Goal: Transaction & Acquisition: Purchase product/service

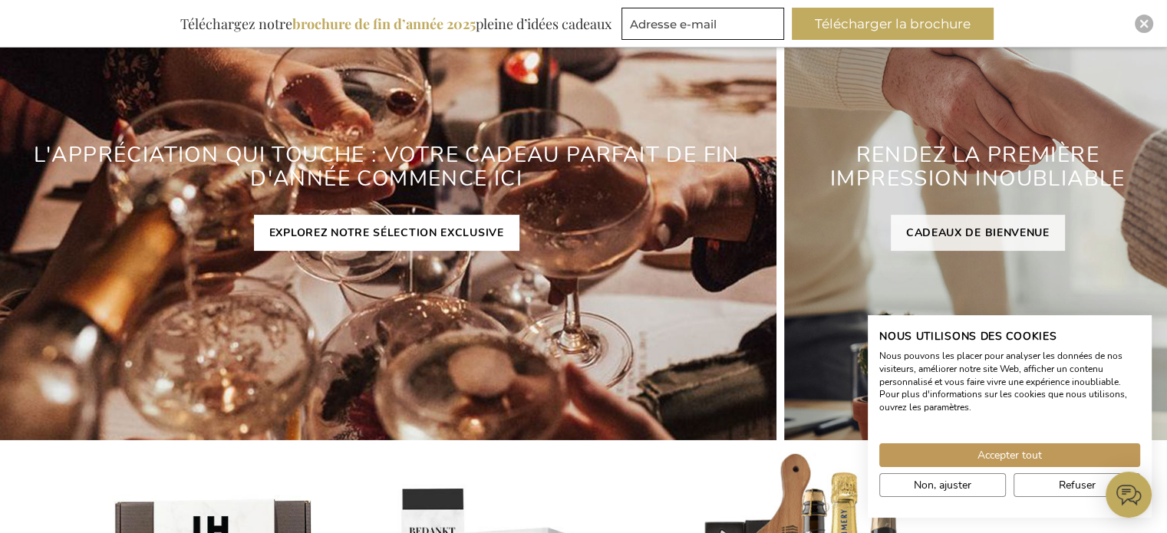
click at [400, 229] on link "EXPLOREZ NOTRE SÉLECTION EXCLUSIVE" at bounding box center [386, 233] width 265 height 36
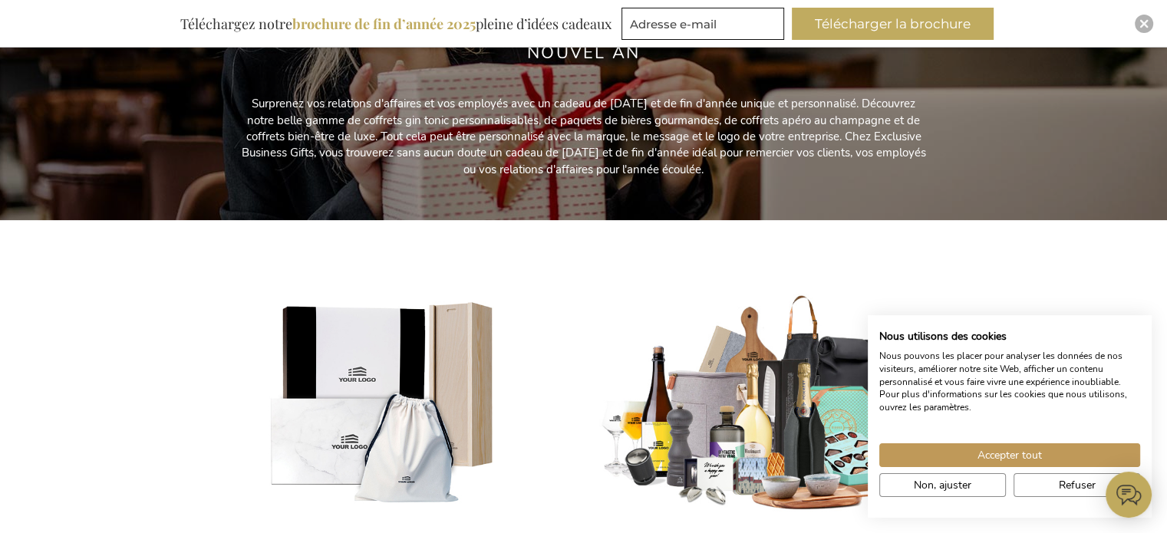
scroll to position [384, 0]
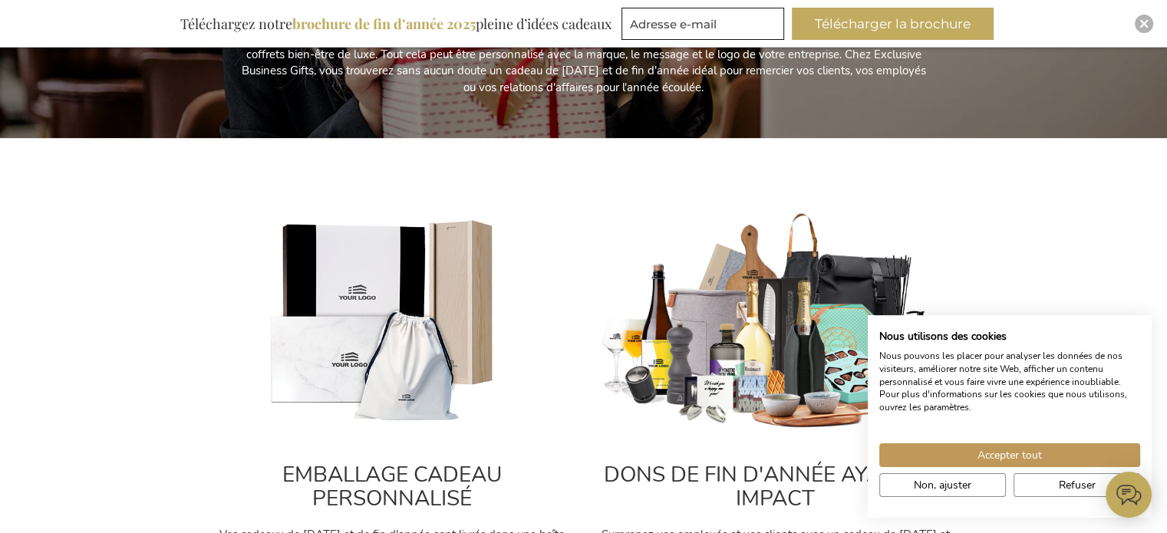
click at [743, 331] on img at bounding box center [775, 322] width 353 height 220
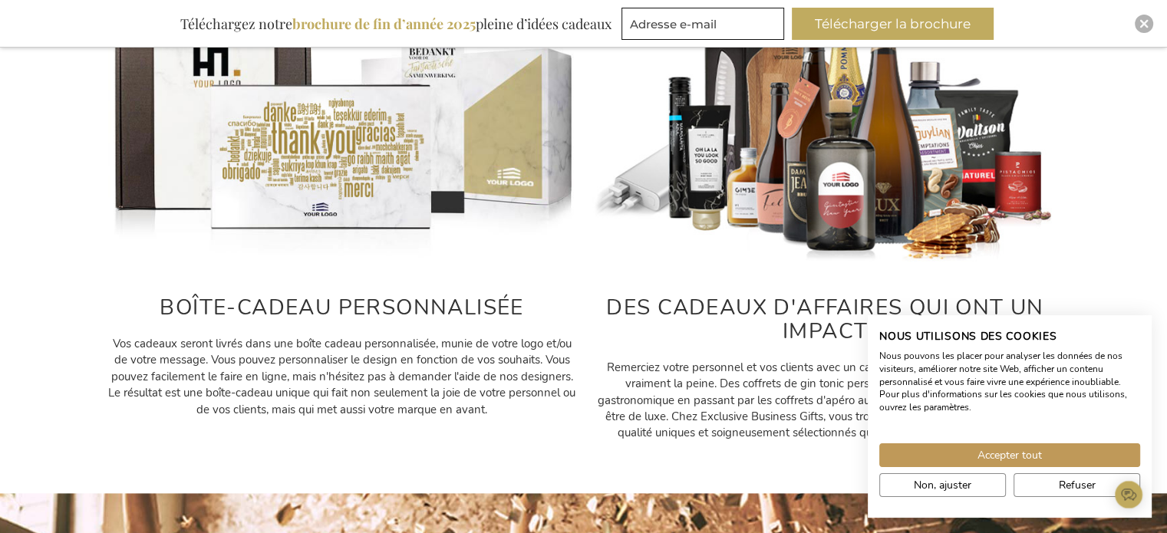
scroll to position [769, 0]
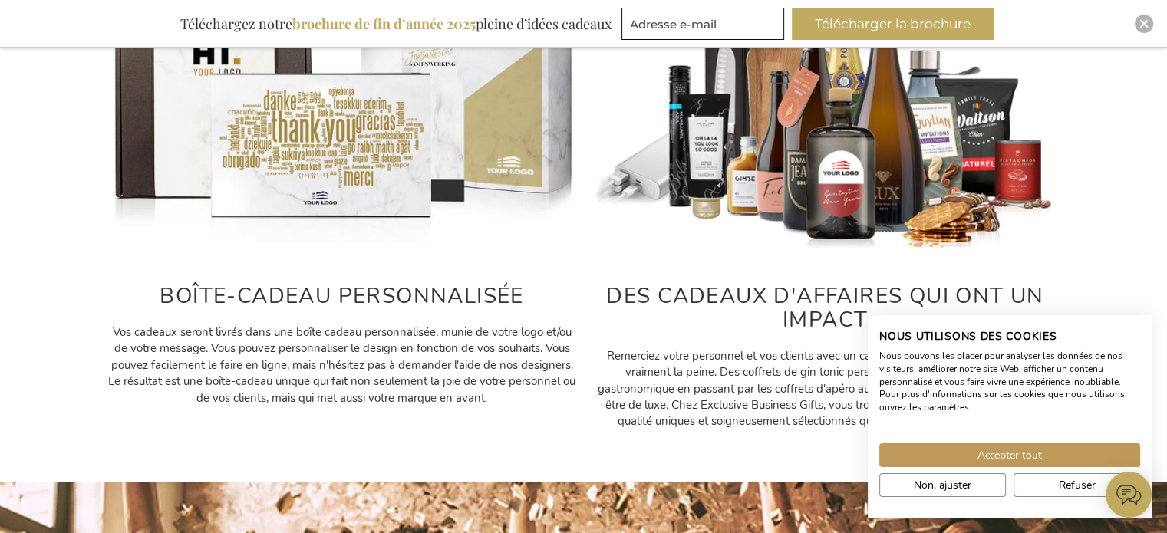
click at [349, 158] on img at bounding box center [342, 107] width 468 height 292
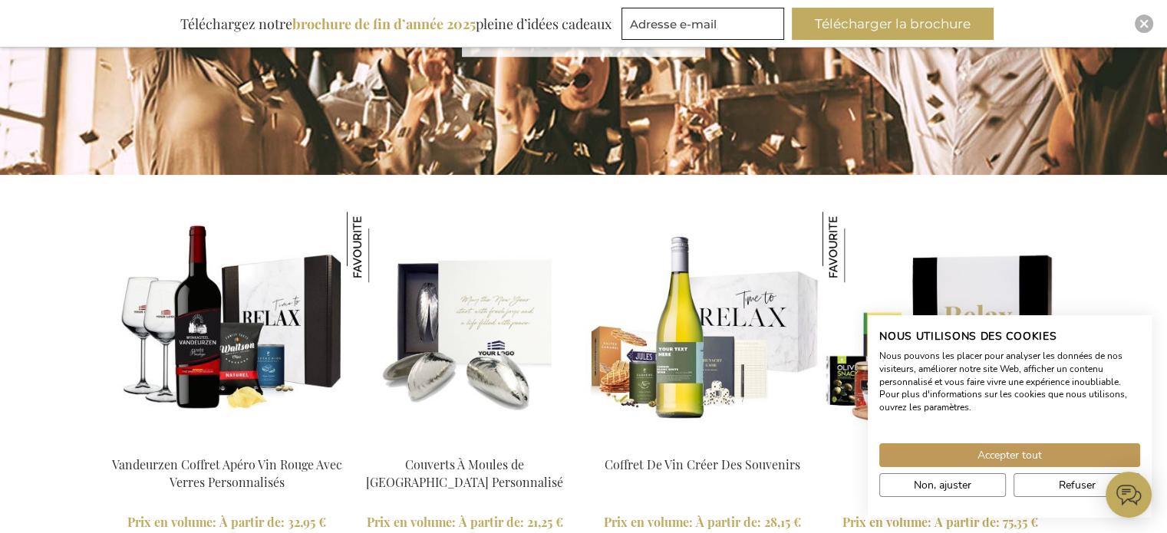
scroll to position [1613, 0]
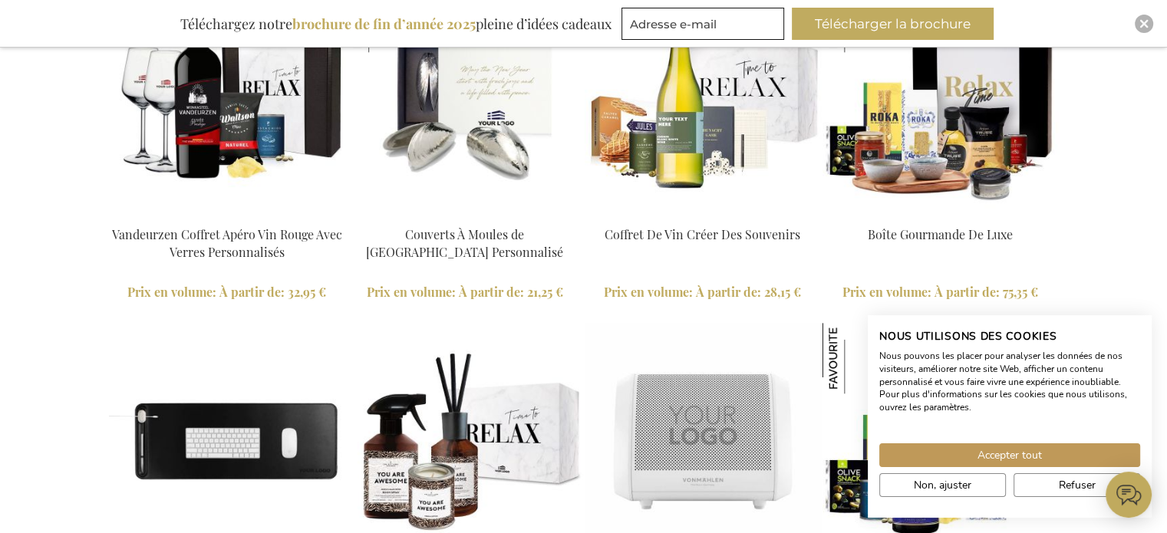
click at [235, 177] on img at bounding box center [227, 100] width 236 height 236
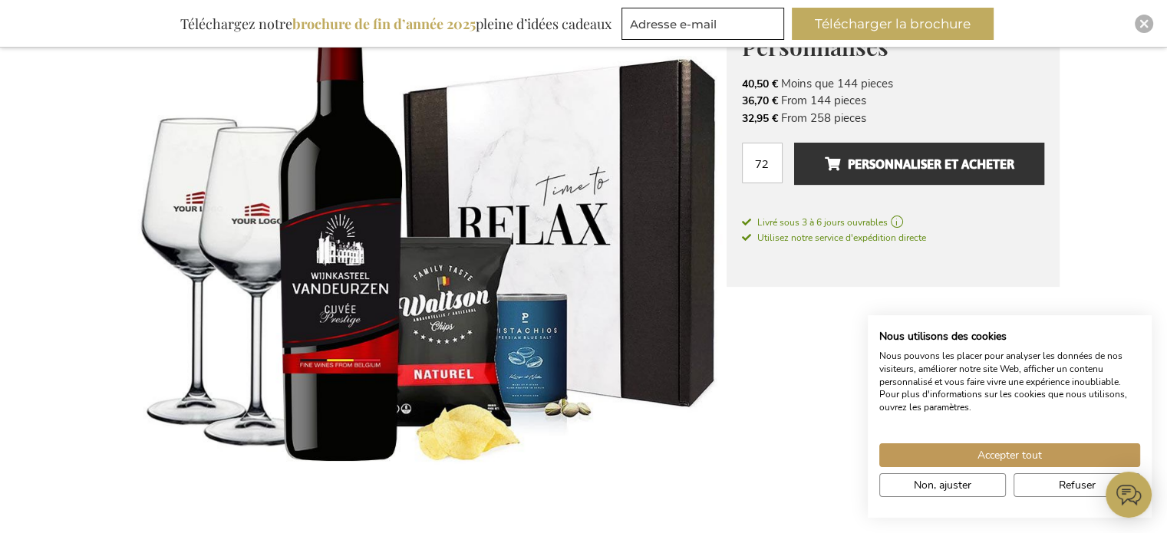
scroll to position [307, 0]
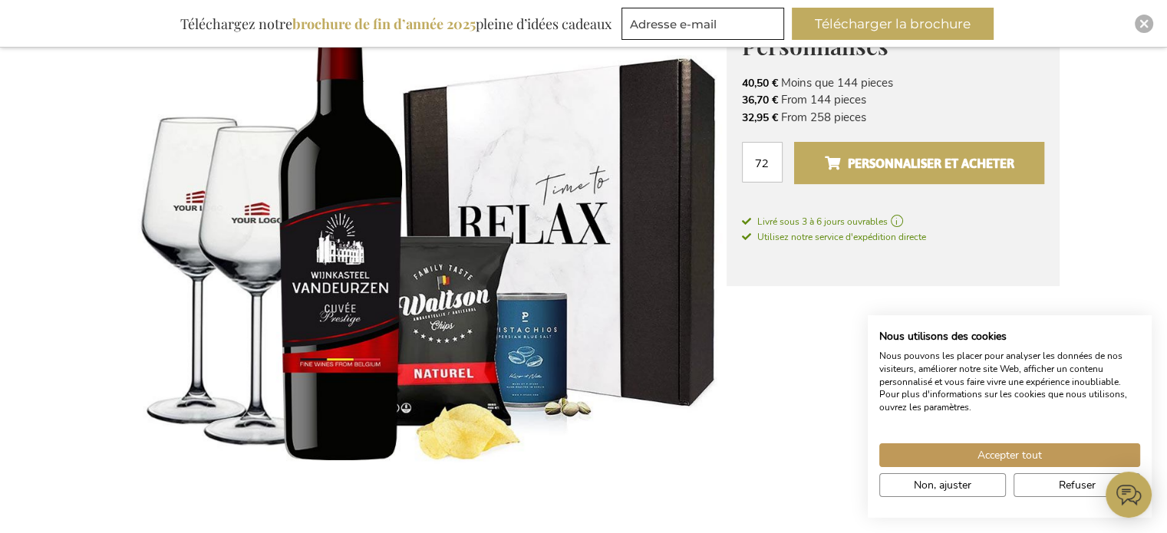
click at [886, 150] on button "Personnaliser et acheter" at bounding box center [918, 163] width 249 height 42
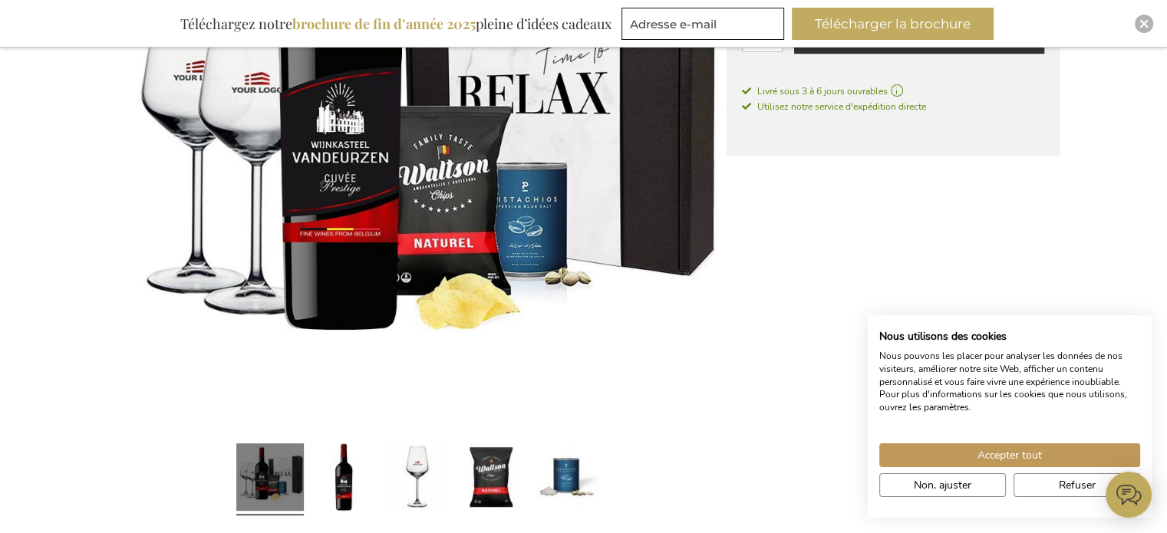
scroll to position [460, 0]
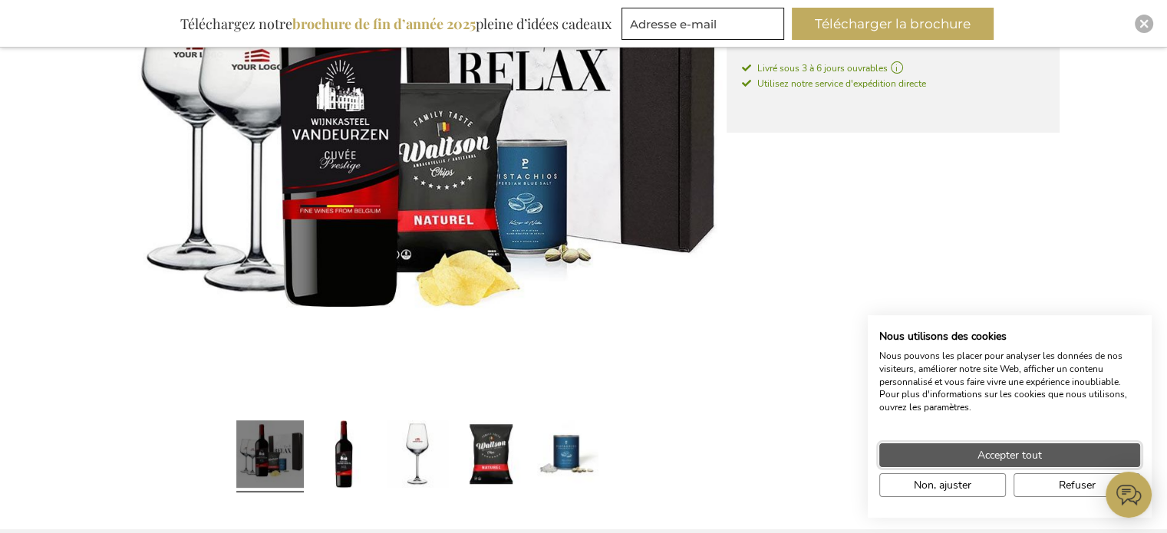
click at [988, 457] on span "Accepter tout" at bounding box center [1009, 455] width 64 height 16
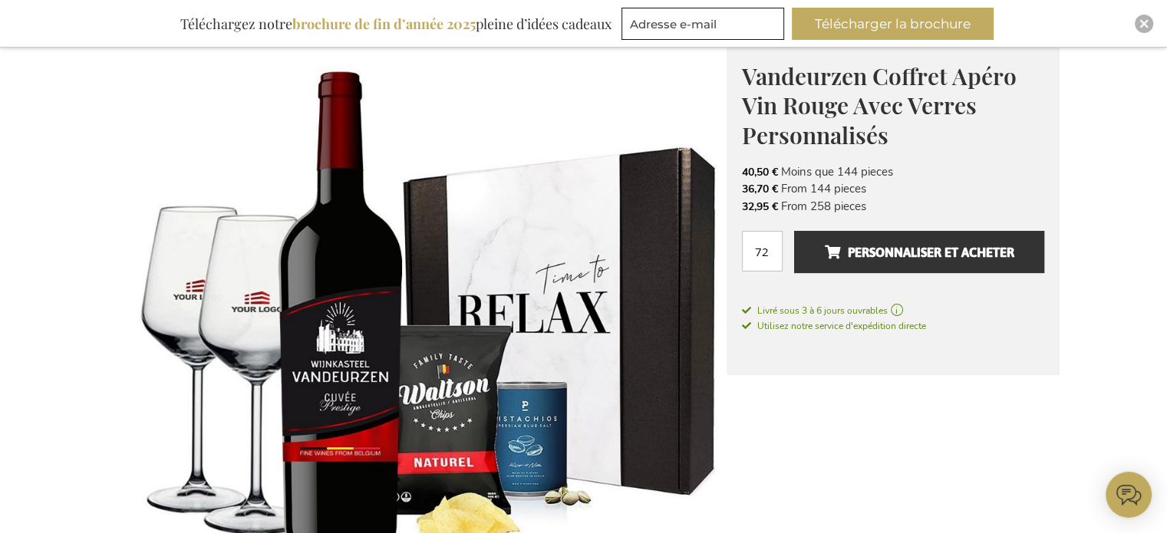
scroll to position [153, 0]
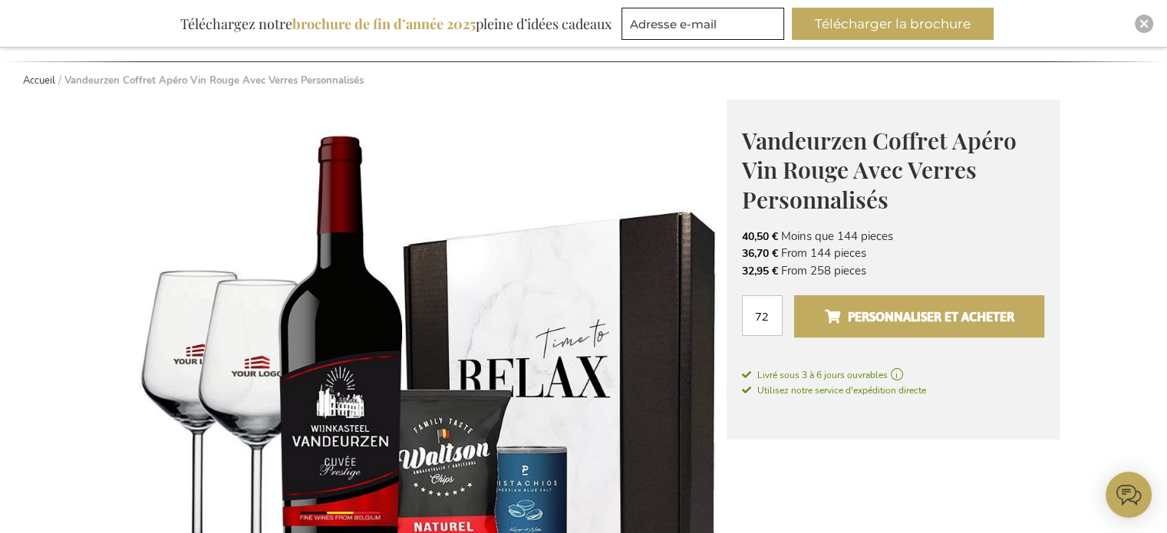
click at [969, 320] on span "Personnaliser et acheter" at bounding box center [919, 317] width 190 height 25
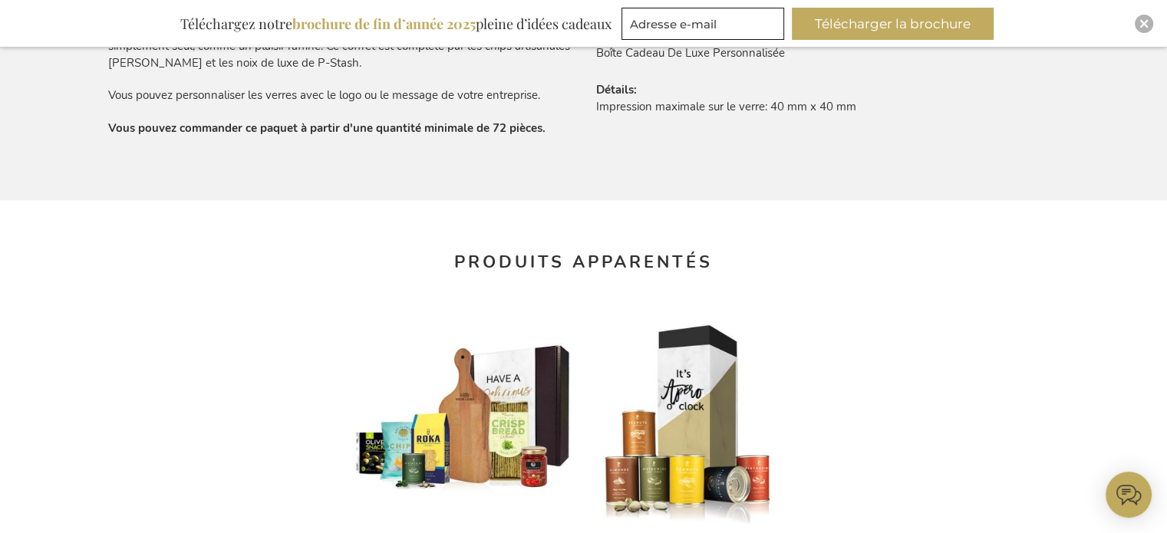
scroll to position [1458, 0]
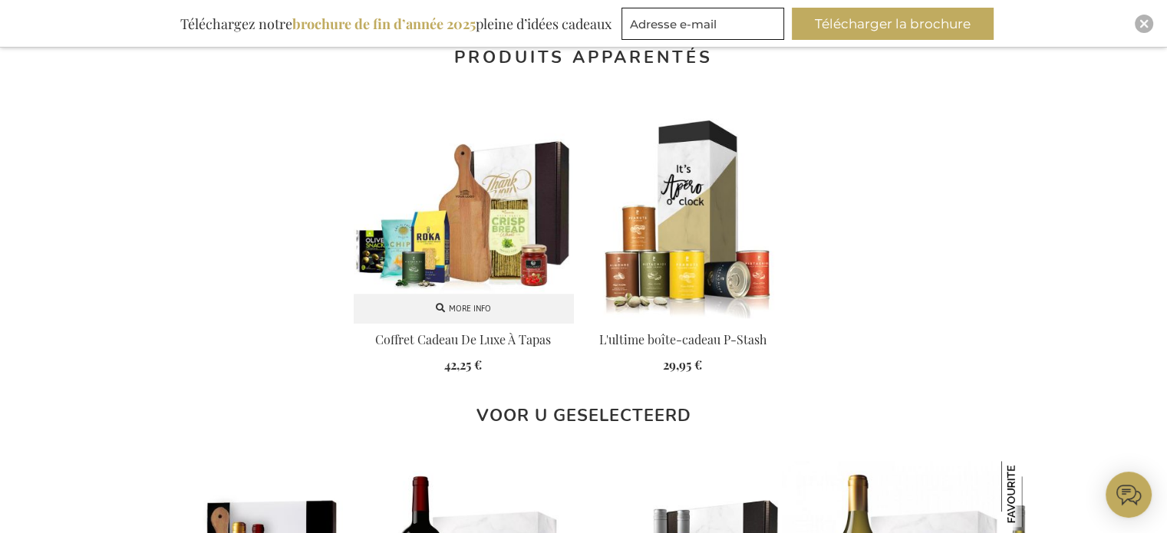
click at [473, 258] on img at bounding box center [463, 213] width 219 height 219
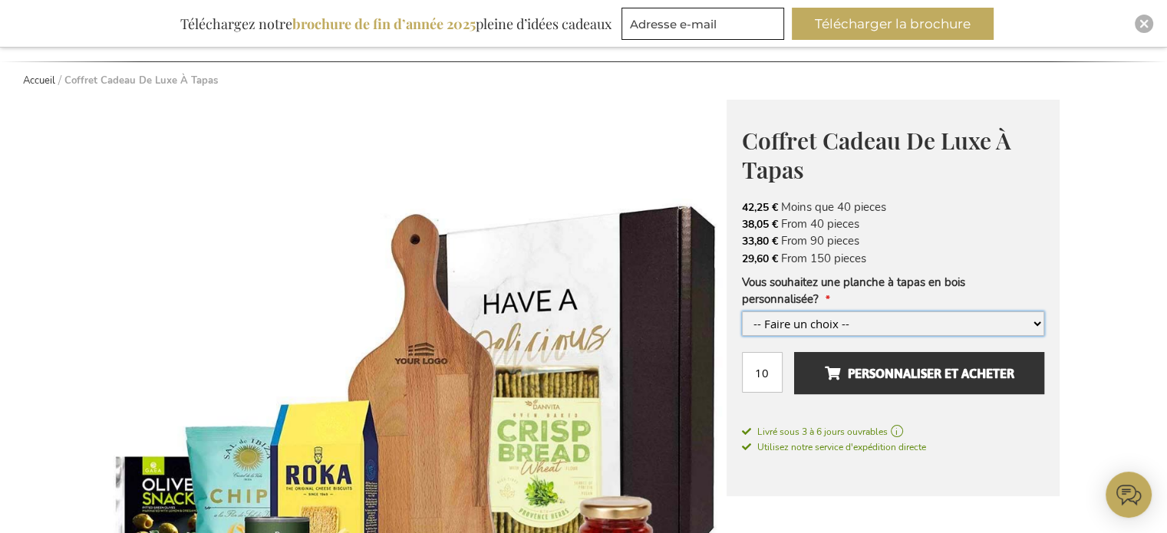
click at [859, 318] on select "-- Faire un choix -- Oui, s'il vous plaît +4,00 € Non, merci" at bounding box center [893, 323] width 302 height 25
select select "1691"
click at [742, 311] on select "-- Faire un choix -- Oui, s'il vous plaît +4,00 € Non, merci" at bounding box center [893, 323] width 302 height 25
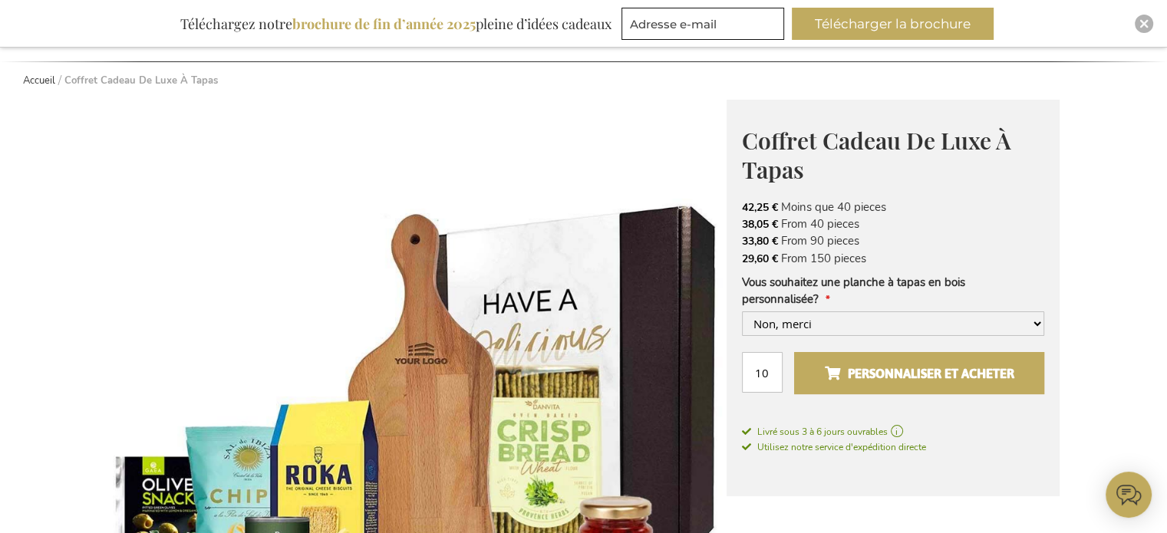
click at [897, 367] on span "Personnaliser et acheter" at bounding box center [919, 373] width 190 height 25
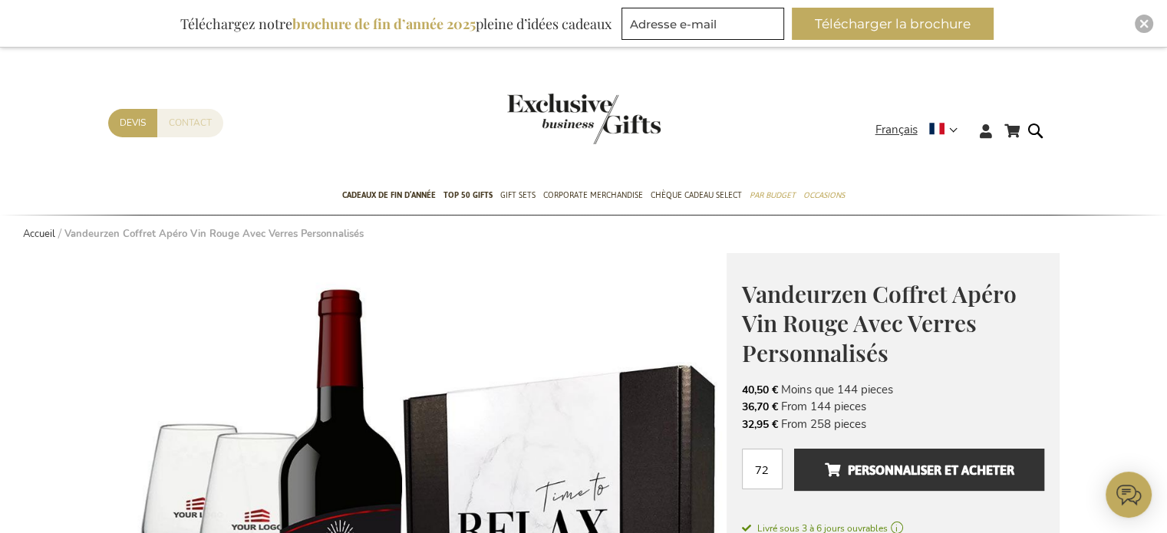
click at [179, 125] on link "Contact" at bounding box center [190, 123] width 66 height 28
